Goal: Task Accomplishment & Management: Manage account settings

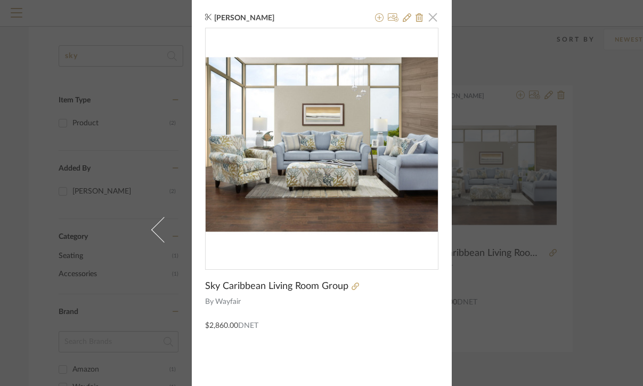
click at [431, 22] on span "button" at bounding box center [433, 16] width 21 height 21
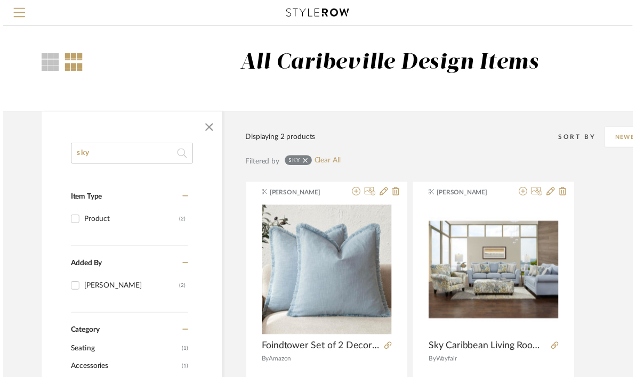
scroll to position [101, 11]
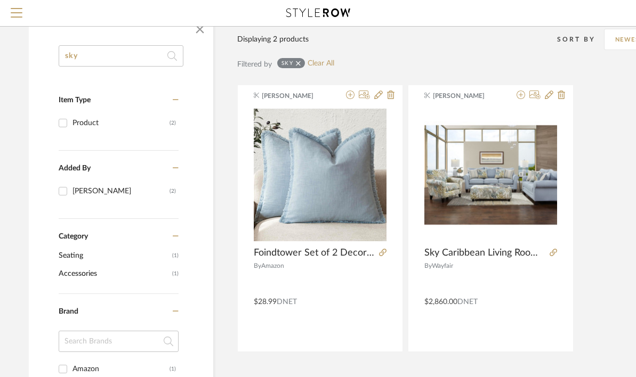
drag, startPoint x: 86, startPoint y: 55, endPoint x: 61, endPoint y: 57, distance: 25.1
click at [60, 56] on input "sky" at bounding box center [121, 55] width 125 height 21
type input "sofa"
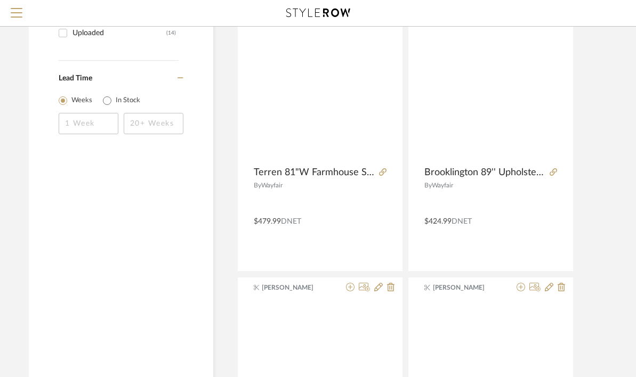
scroll to position [730, 11]
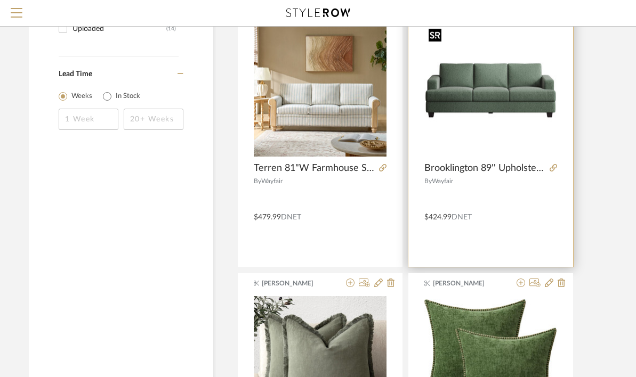
click at [530, 99] on img "0" at bounding box center [490, 90] width 133 height 133
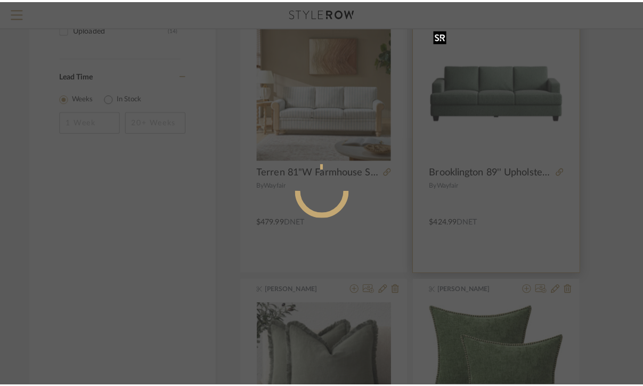
scroll to position [0, 0]
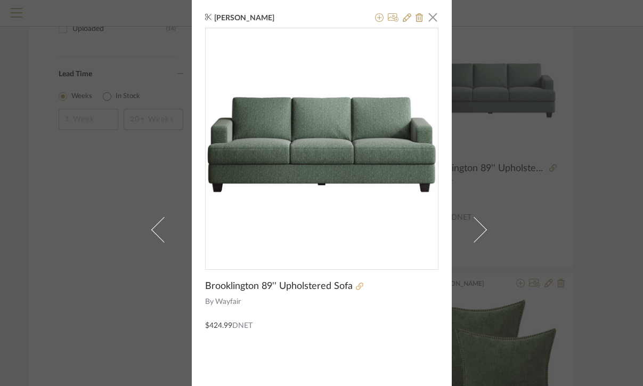
click at [356, 286] on icon at bounding box center [359, 285] width 7 height 7
click at [433, 17] on span "button" at bounding box center [433, 16] width 21 height 21
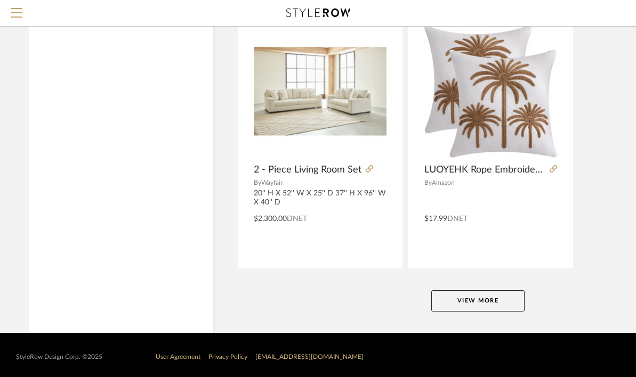
scroll to position [4822, 11]
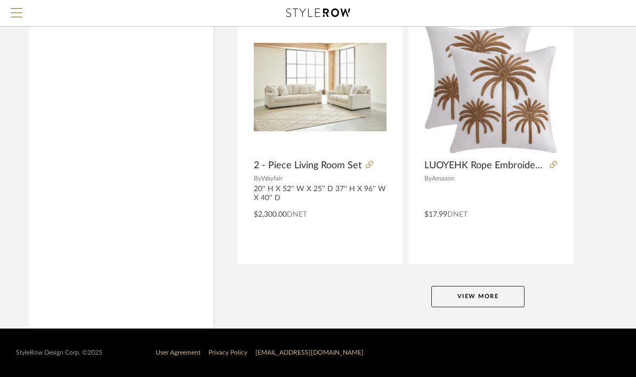
click at [479, 290] on button "View More" at bounding box center [477, 296] width 93 height 21
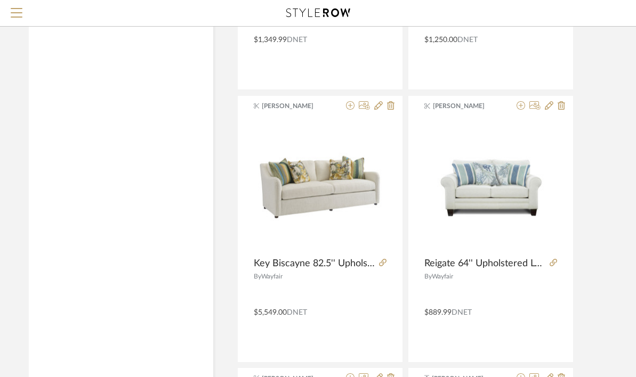
scroll to position [5809, 11]
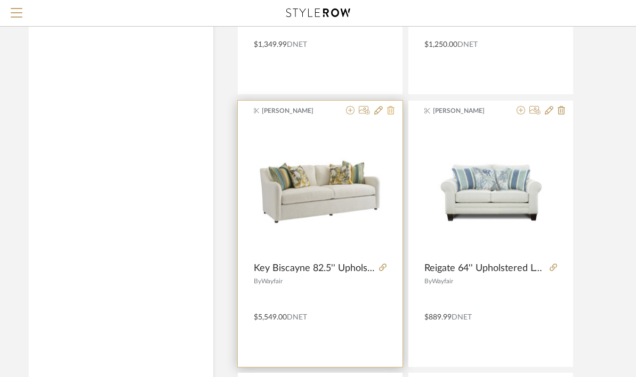
click at [390, 114] on icon at bounding box center [390, 110] width 7 height 9
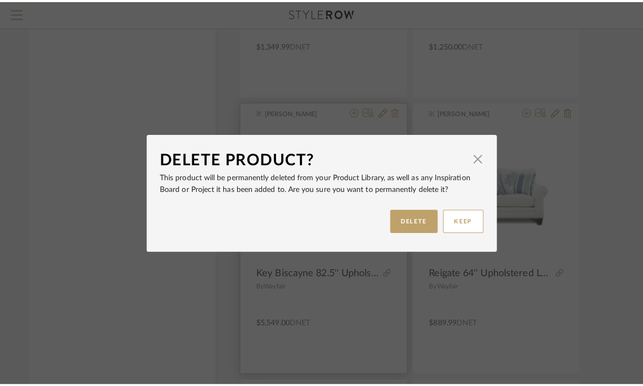
scroll to position [0, 0]
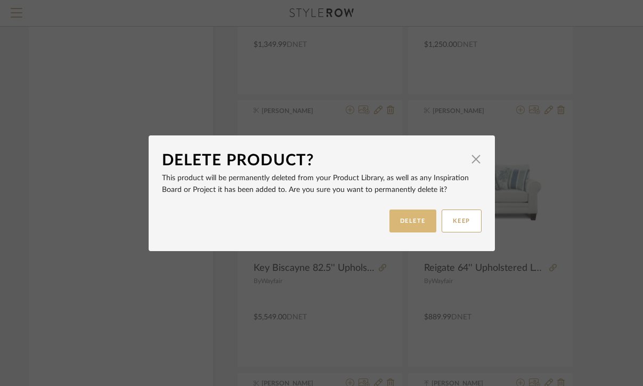
click at [411, 221] on button "DELETE" at bounding box center [413, 220] width 47 height 23
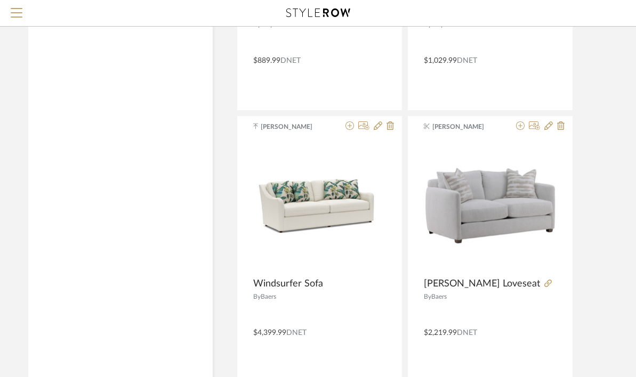
scroll to position [6069, 11]
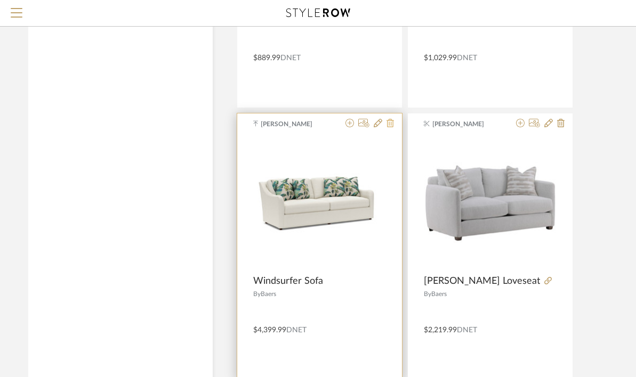
click at [391, 124] on icon at bounding box center [389, 123] width 7 height 9
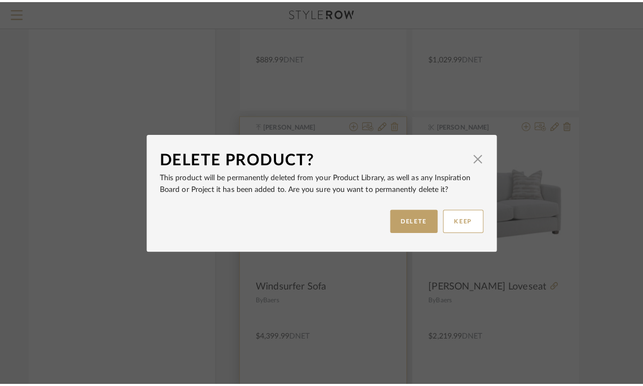
scroll to position [0, 0]
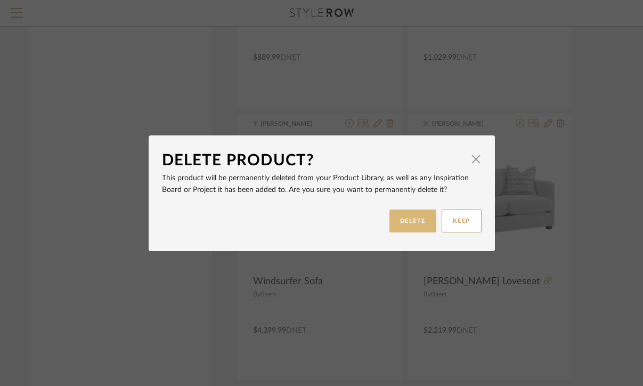
click at [413, 219] on button "DELETE" at bounding box center [413, 220] width 47 height 23
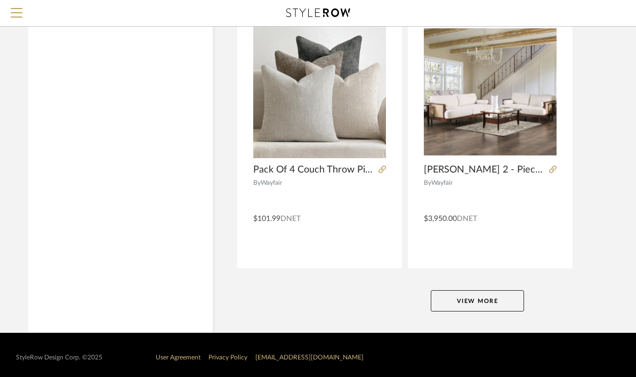
scroll to position [9456, 11]
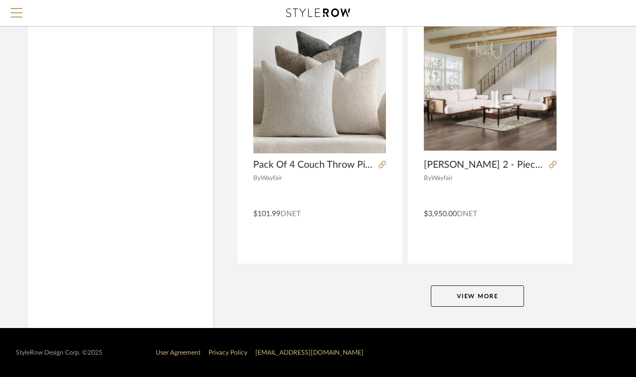
click at [458, 300] on button "View More" at bounding box center [477, 296] width 93 height 21
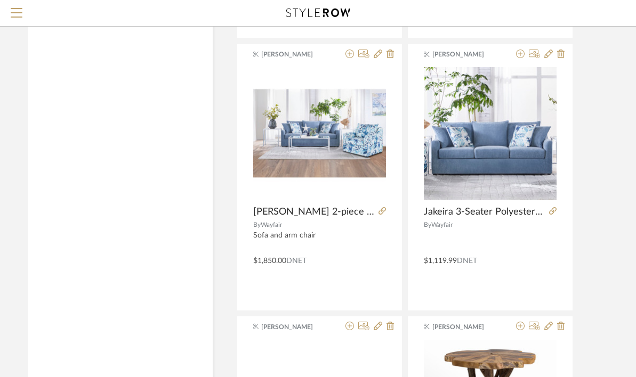
scroll to position [10394, 11]
